Goal: Navigation & Orientation: Find specific page/section

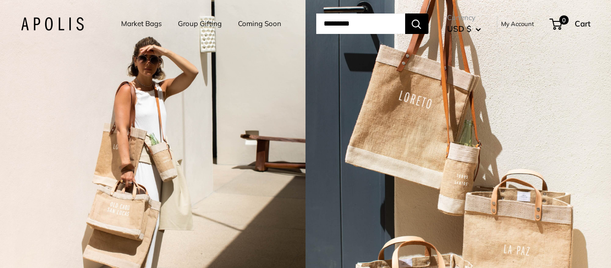
click at [130, 23] on link "Market Bags" at bounding box center [141, 23] width 41 height 13
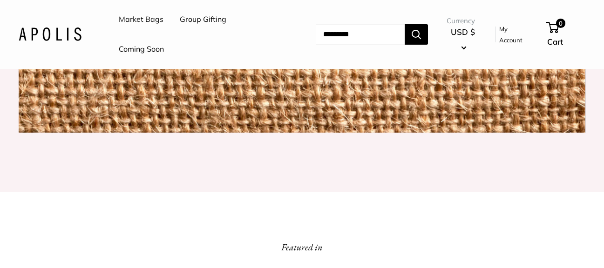
scroll to position [1212, 0]
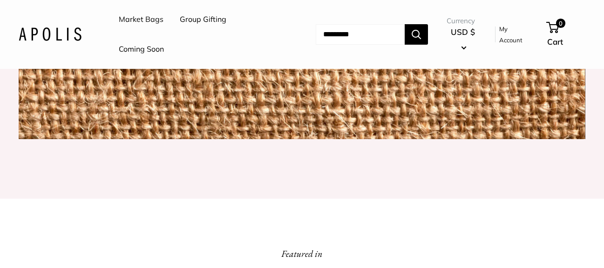
click at [468, 44] on button "USD $" at bounding box center [463, 40] width 33 height 30
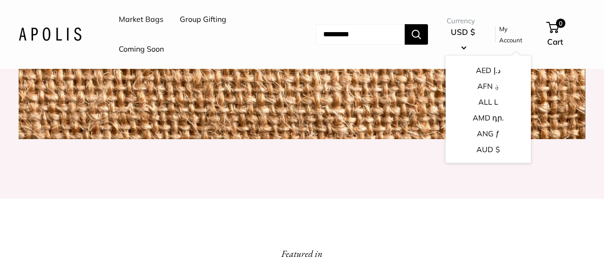
click at [32, 31] on img at bounding box center [50, 34] width 63 height 14
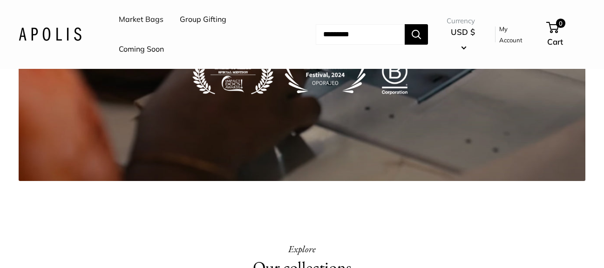
scroll to position [1498, 0]
